Goal: Obtain resource: Obtain resource

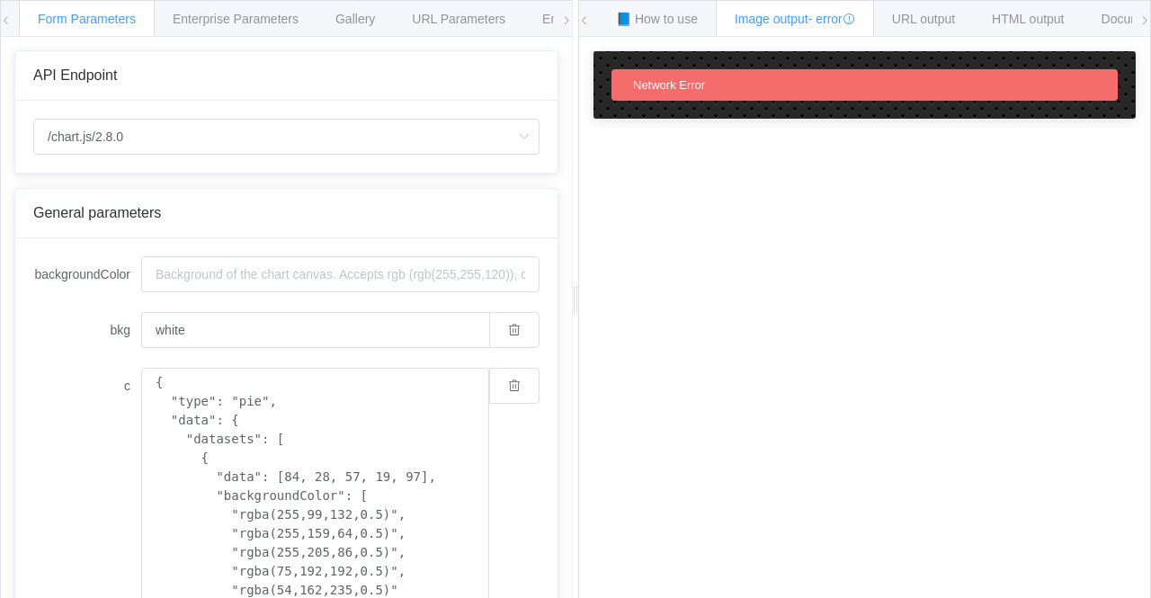
click at [571, 17] on icon at bounding box center [566, 20] width 11 height 11
click at [565, 20] on icon at bounding box center [566, 20] width 11 height 11
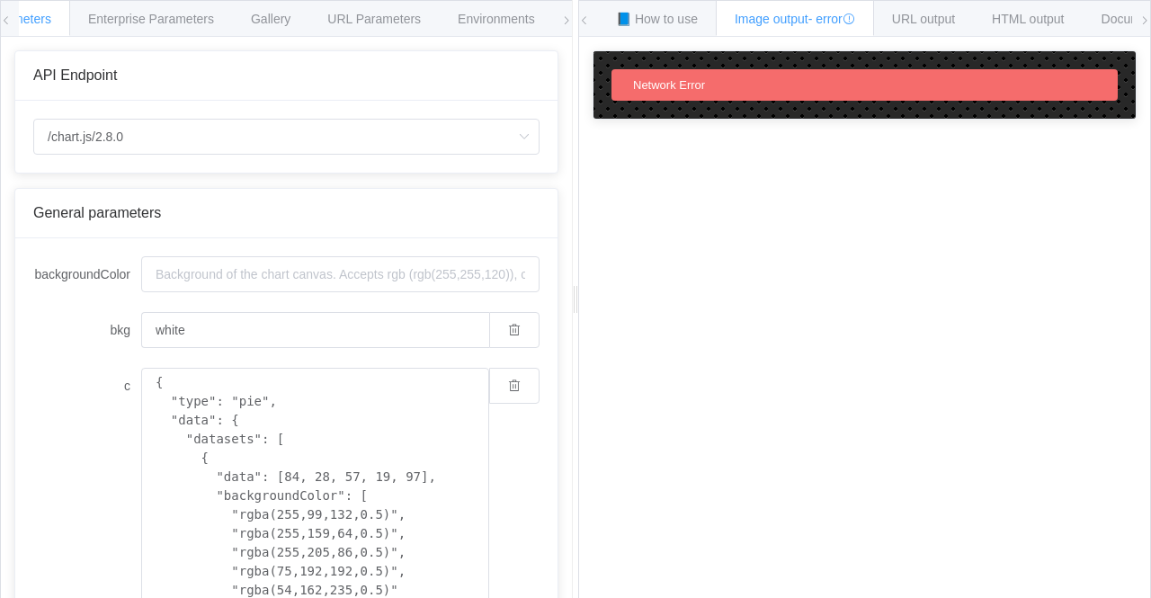
click at [565, 20] on icon at bounding box center [566, 20] width 11 height 11
click at [568, 23] on icon at bounding box center [566, 20] width 11 height 11
click at [1150, 31] on div "📘 How to use Image output - error URL output HTML output Documentation 🕷 Found …" at bounding box center [864, 300] width 573 height 600
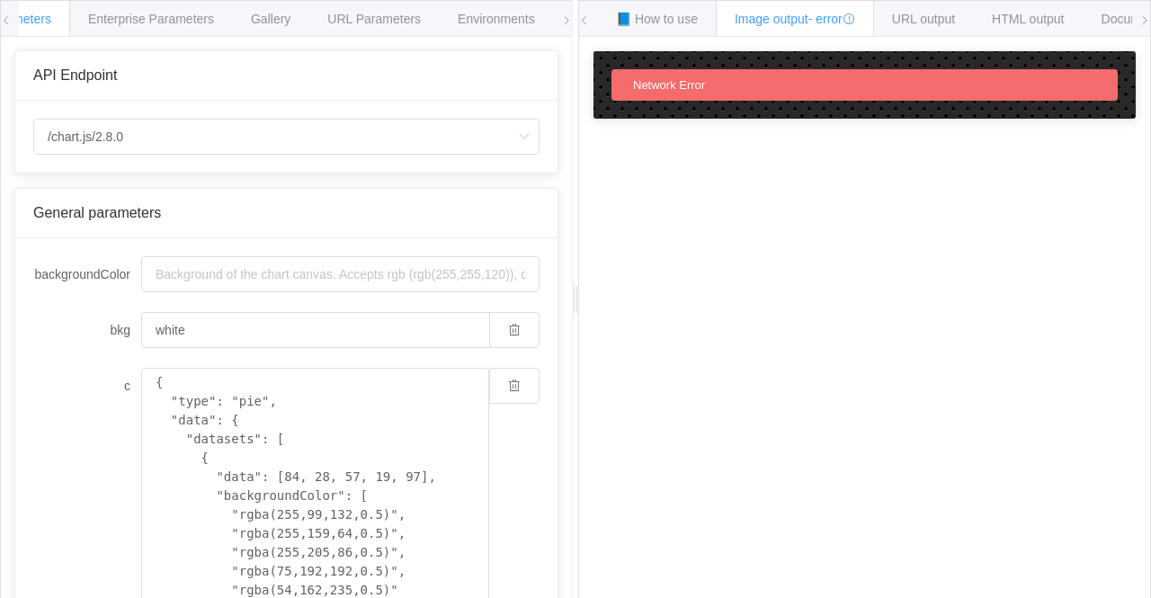
click at [1143, 18] on icon at bounding box center [1144, 20] width 11 height 11
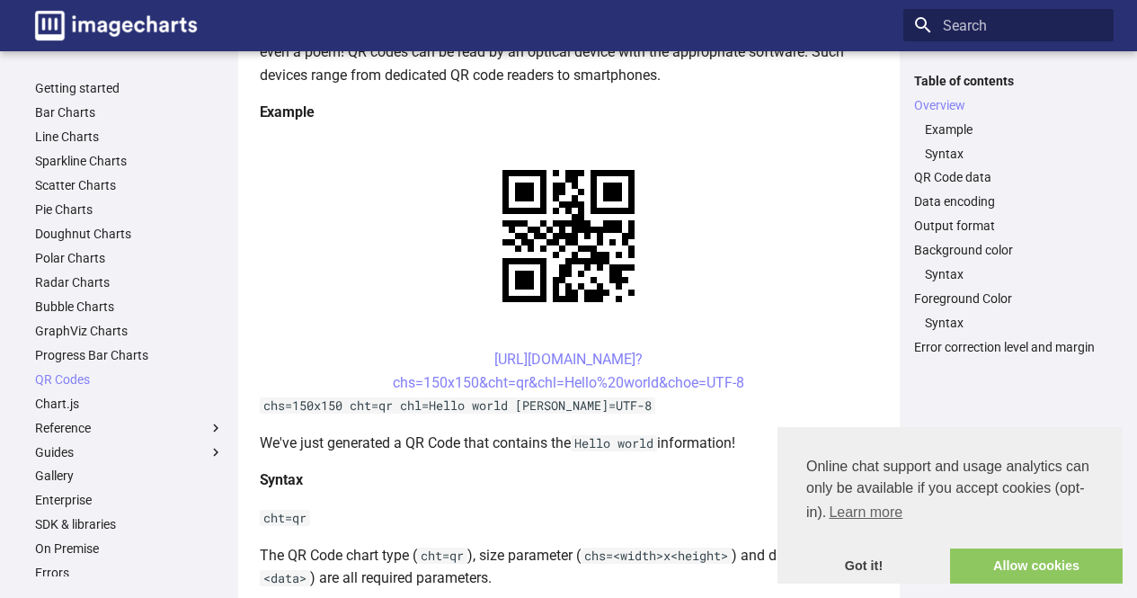
scroll to position [374, 0]
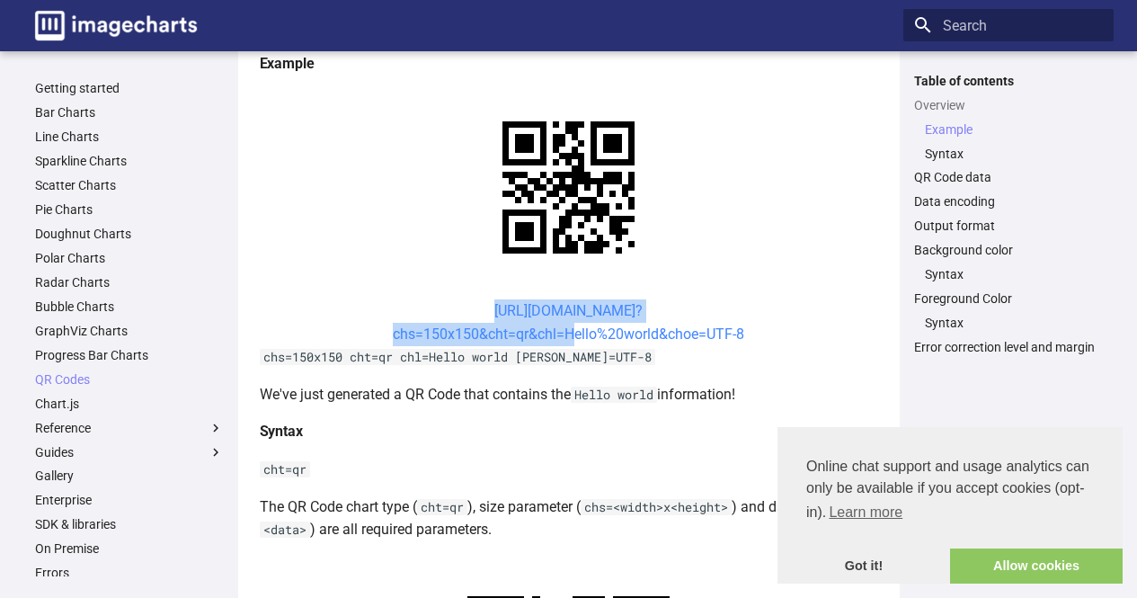
drag, startPoint x: 451, startPoint y: 310, endPoint x: 566, endPoint y: 337, distance: 118.2
click at [566, 337] on center "[URL][DOMAIN_NAME]? chs=150x150&cht=qr&chl=Hello%20world&choe=UTF-8" at bounding box center [569, 322] width 619 height 46
copy link "https://image-charts.com/chart? chs=150x150&cht=qr&chl="
